Goal: Check status: Check status

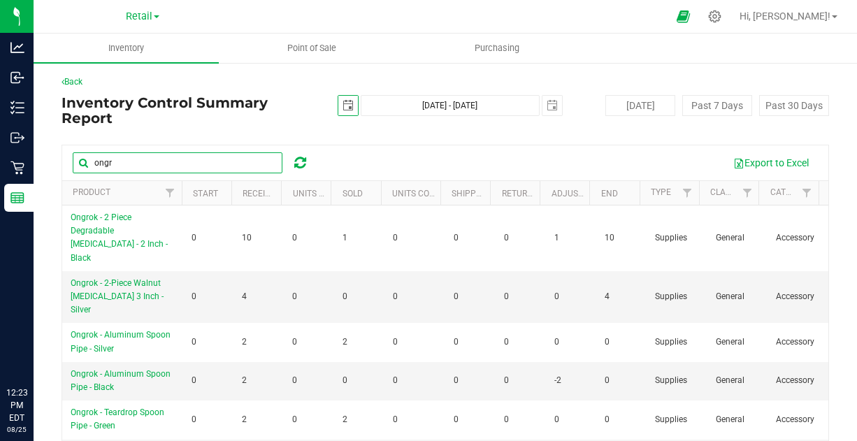
click at [133, 152] on input "ongr" at bounding box center [178, 162] width 210 height 21
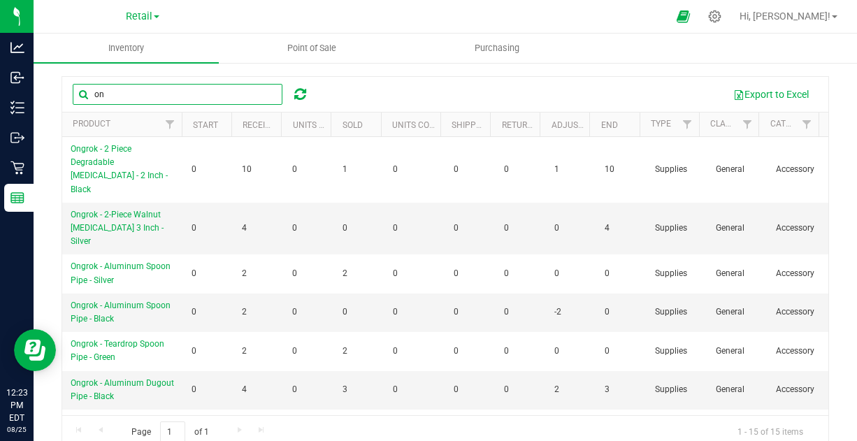
type input "o"
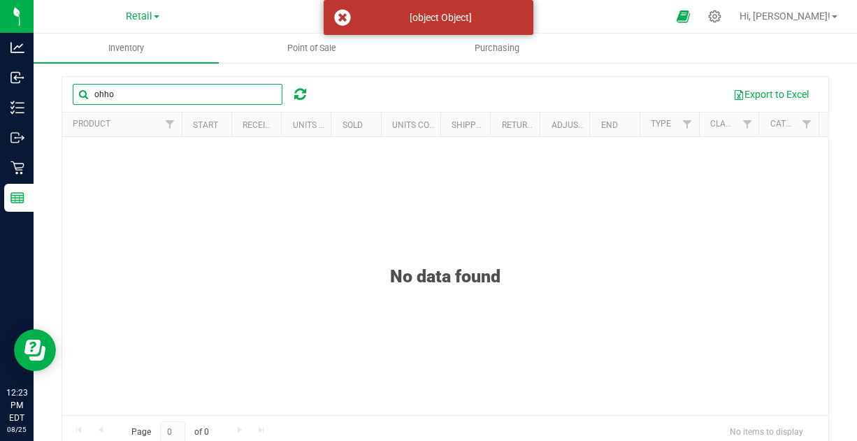
scroll to position [55, 0]
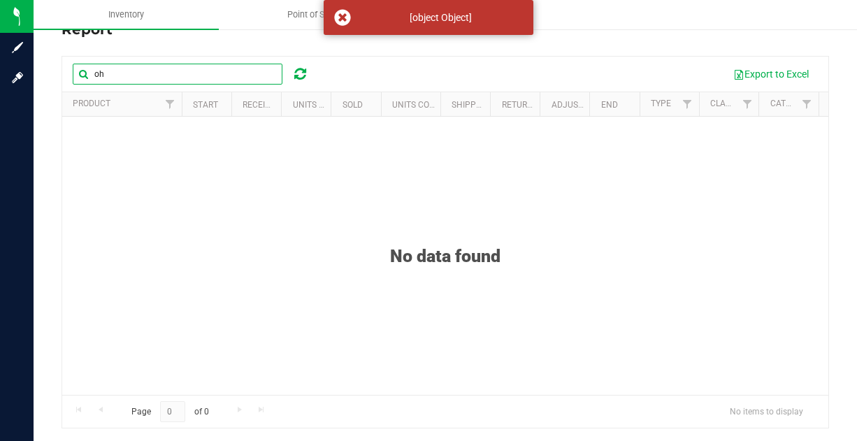
type input "o"
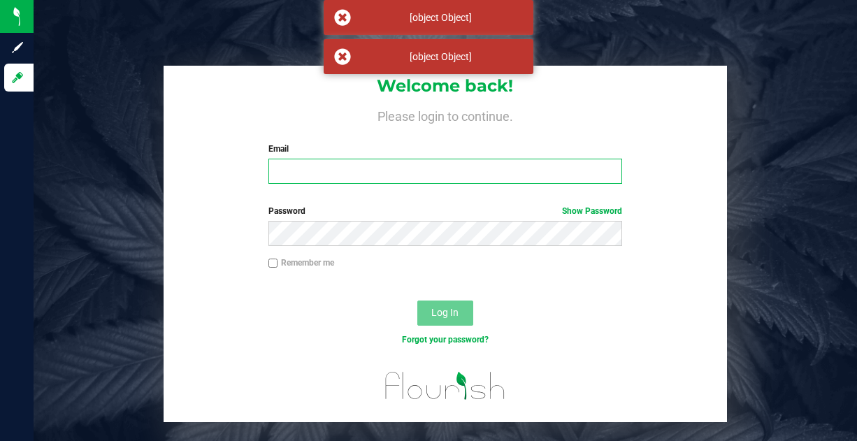
type input "[EMAIL_ADDRESS][DOMAIN_NAME]"
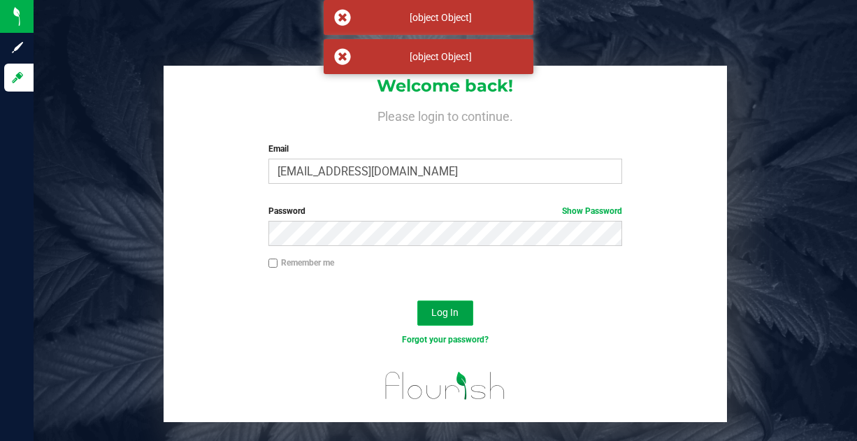
click at [441, 315] on span "Log In" at bounding box center [445, 312] width 27 height 11
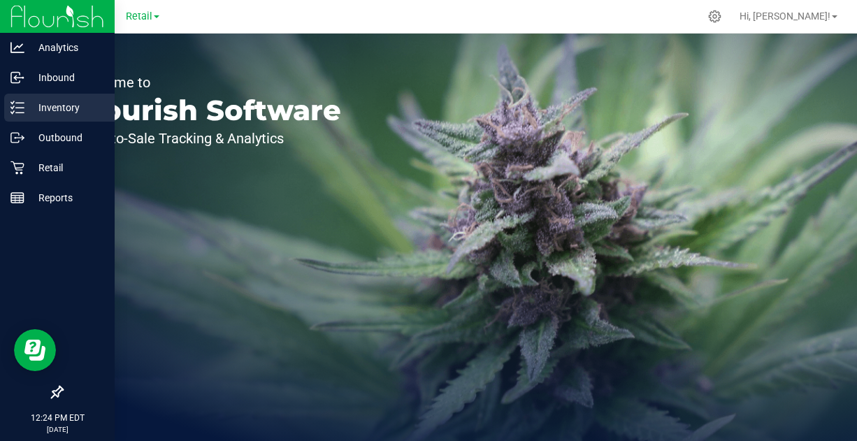
click at [80, 104] on p "Inventory" at bounding box center [66, 107] width 84 height 17
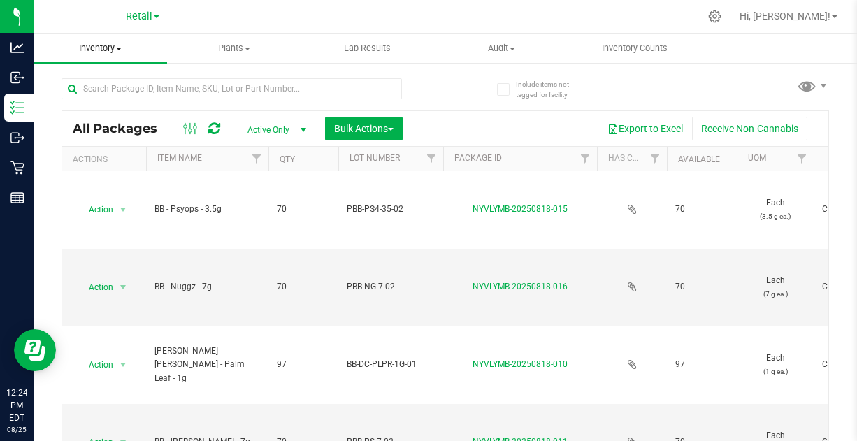
click at [115, 46] on span "Inventory" at bounding box center [101, 48] width 134 height 13
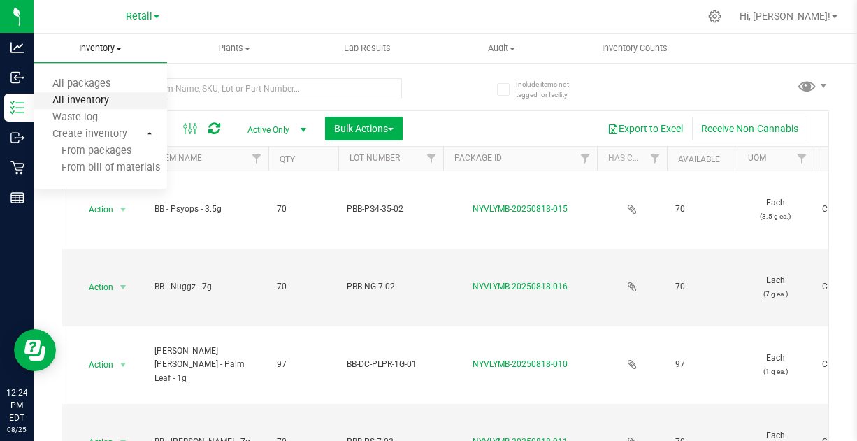
click at [103, 95] on span "All inventory" at bounding box center [81, 101] width 94 height 12
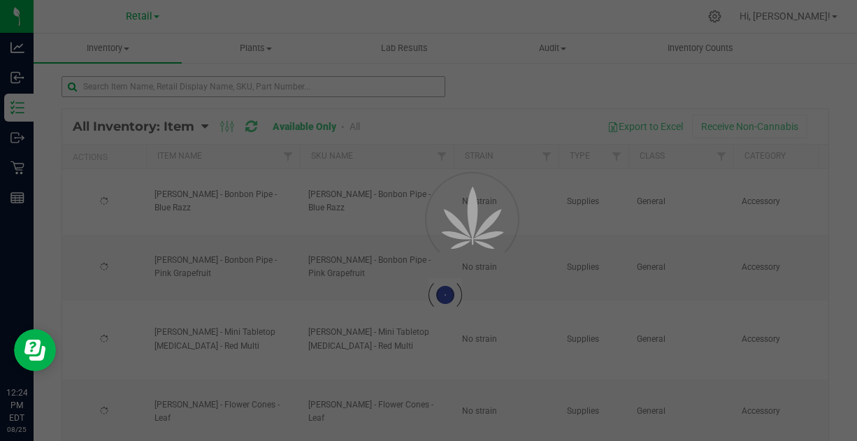
click at [119, 88] on div at bounding box center [428, 220] width 857 height 441
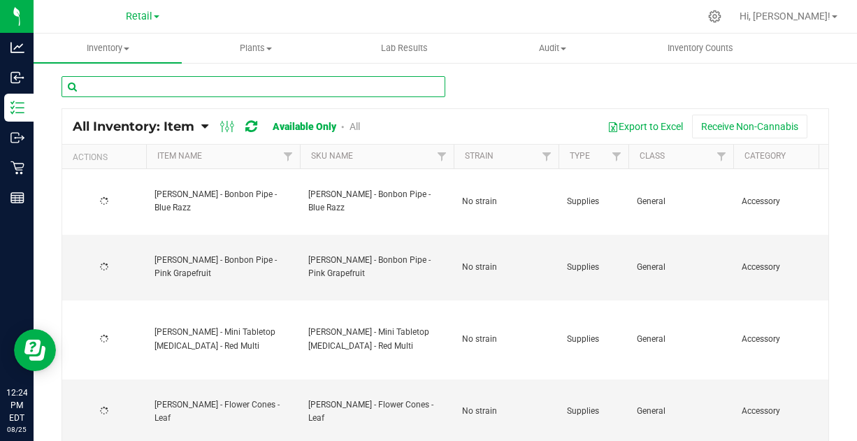
click at [146, 80] on input "text" at bounding box center [254, 86] width 384 height 21
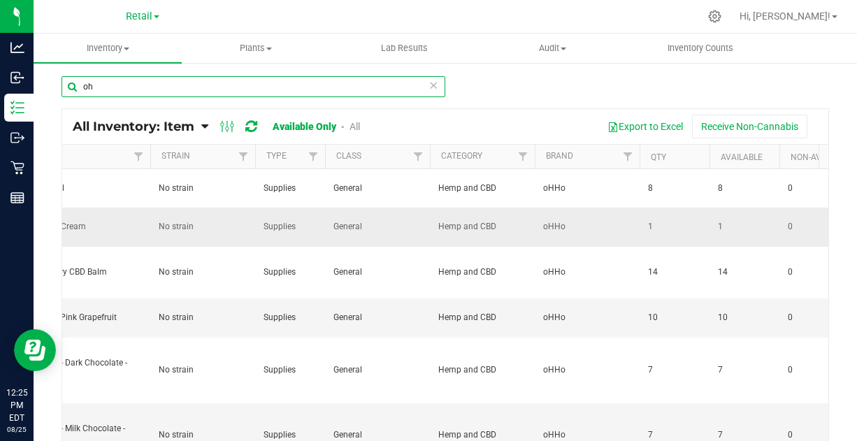
scroll to position [0, 336]
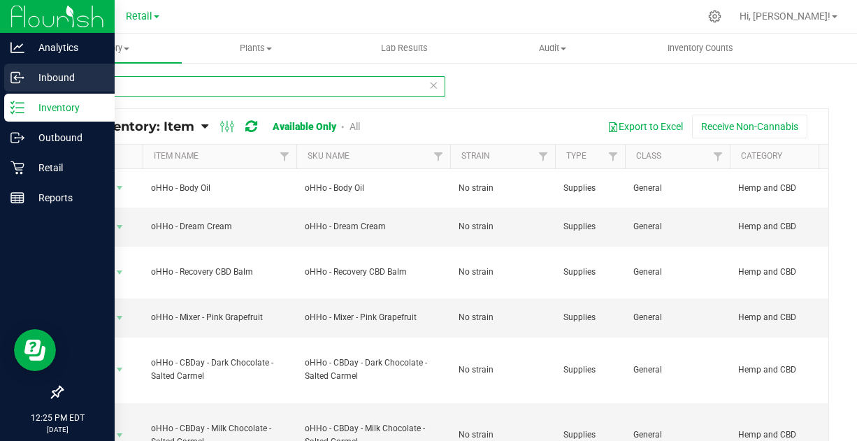
type input "oh"
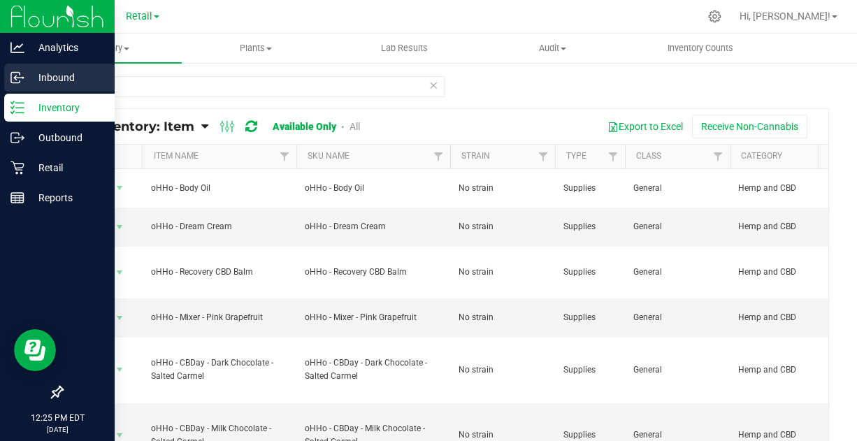
click at [36, 82] on p "Inbound" at bounding box center [66, 77] width 84 height 17
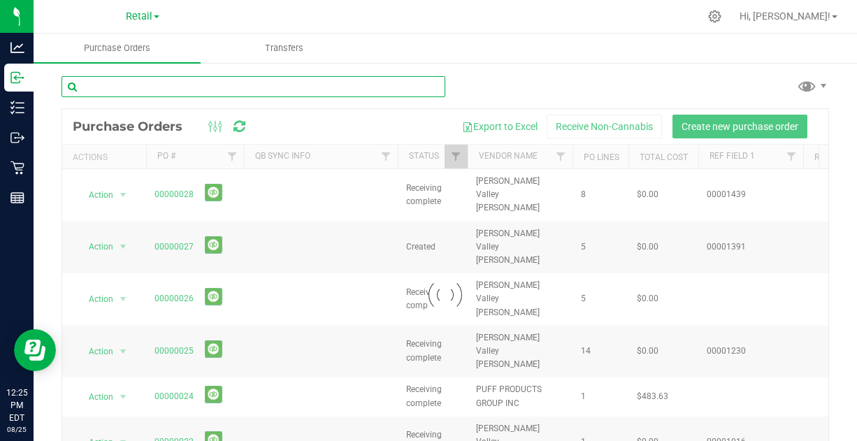
click at [283, 92] on input "text" at bounding box center [254, 86] width 384 height 21
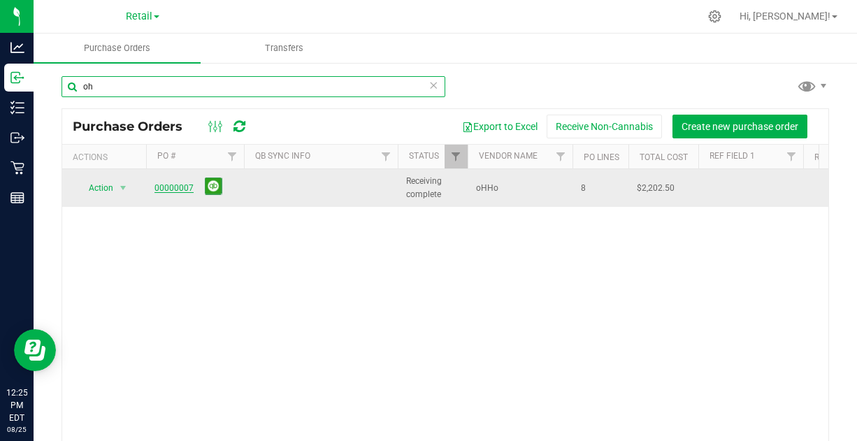
type input "oh"
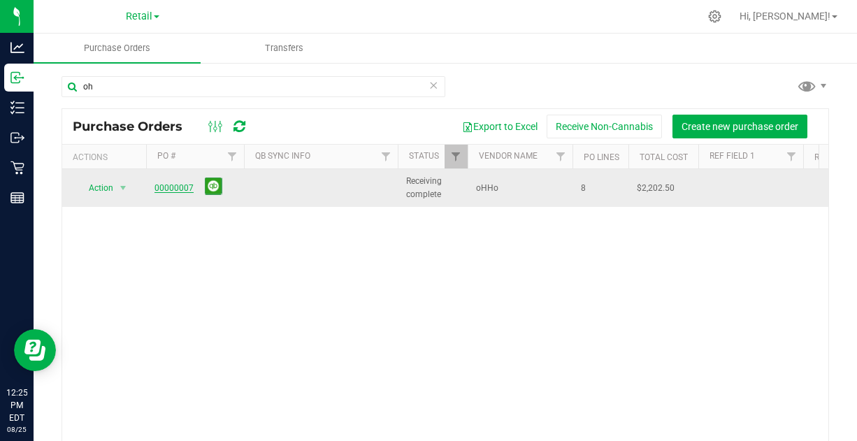
click at [187, 187] on link "00000007" at bounding box center [174, 188] width 39 height 10
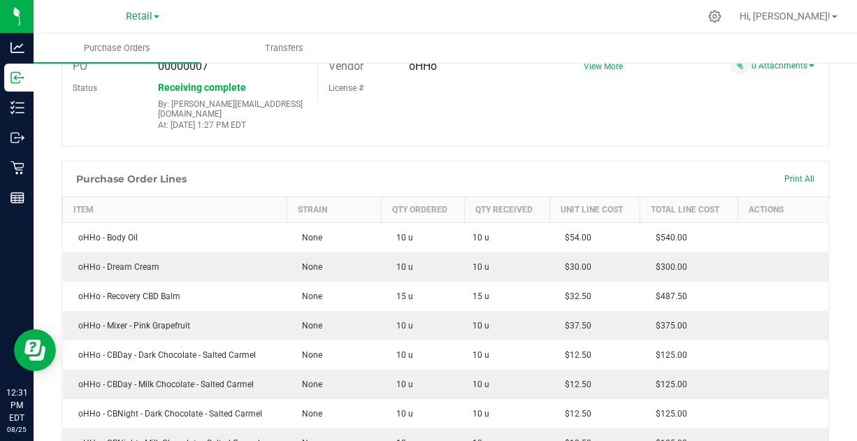
scroll to position [70, 0]
